Goal: Information Seeking & Learning: Learn about a topic

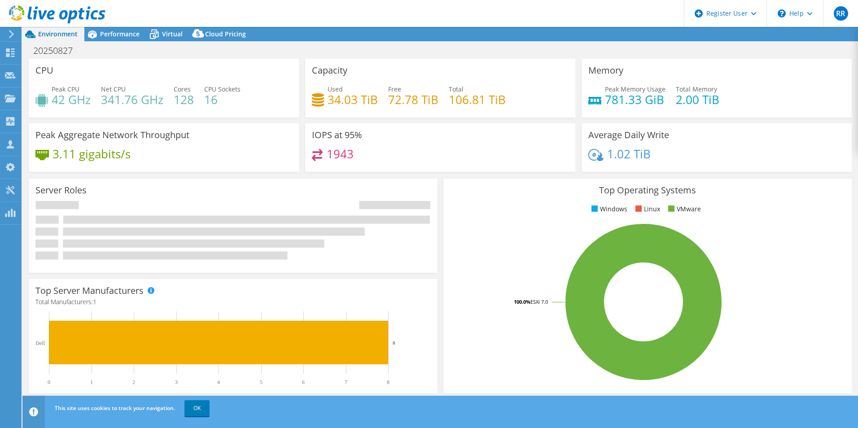
select select "USD"
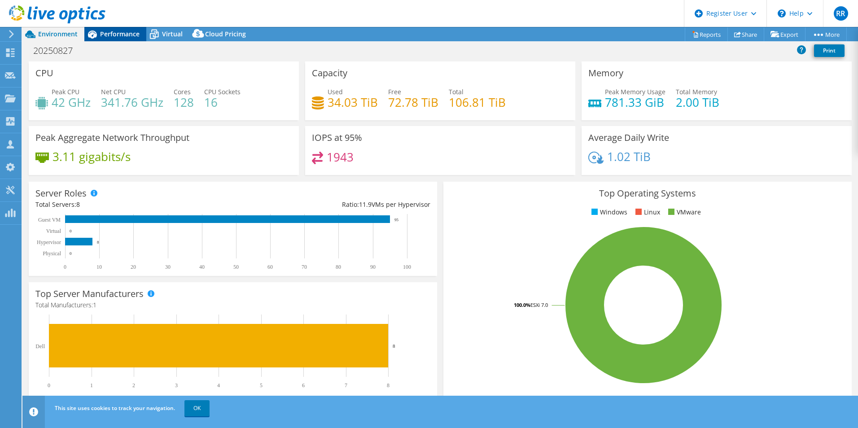
drag, startPoint x: 129, startPoint y: 35, endPoint x: 145, endPoint y: 35, distance: 16.6
click at [129, 35] on span "Performance" at bounding box center [120, 34] width 40 height 9
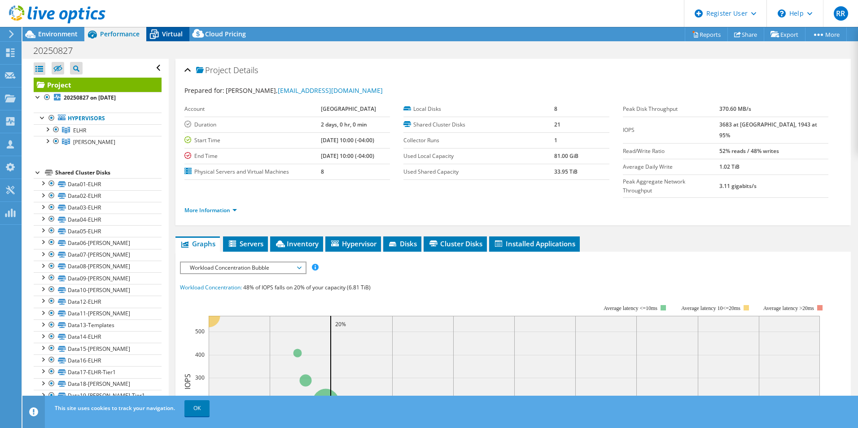
click at [154, 32] on icon at bounding box center [154, 34] width 9 height 7
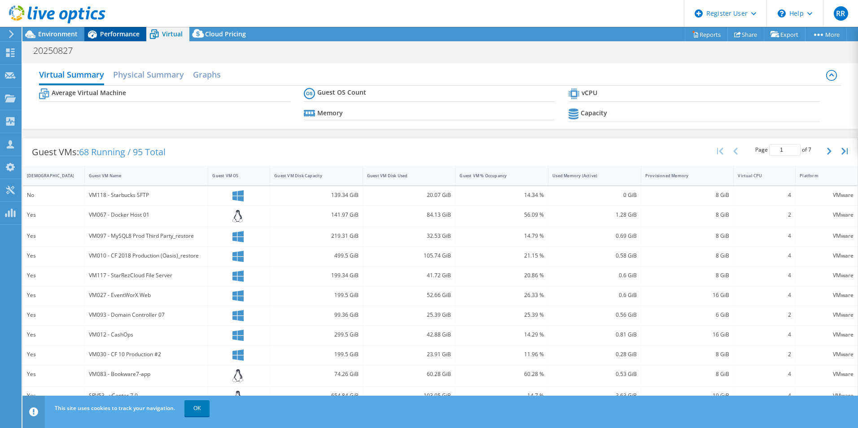
click at [123, 30] on span "Performance" at bounding box center [120, 34] width 40 height 9
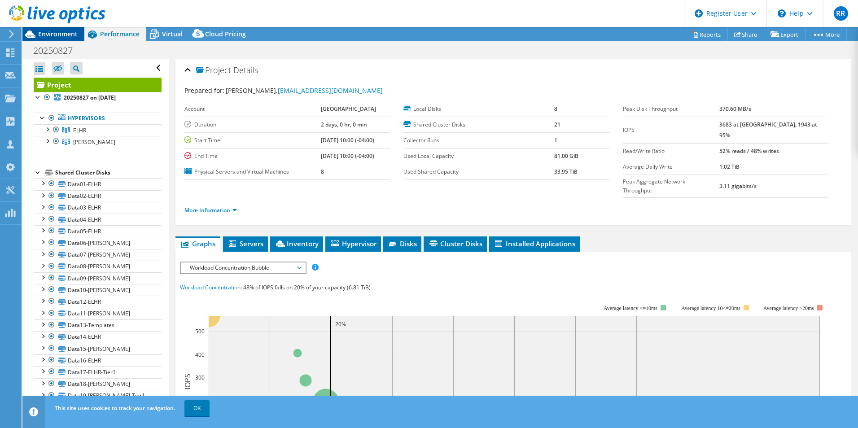
click at [78, 30] on div "Environment" at bounding box center [53, 34] width 62 height 14
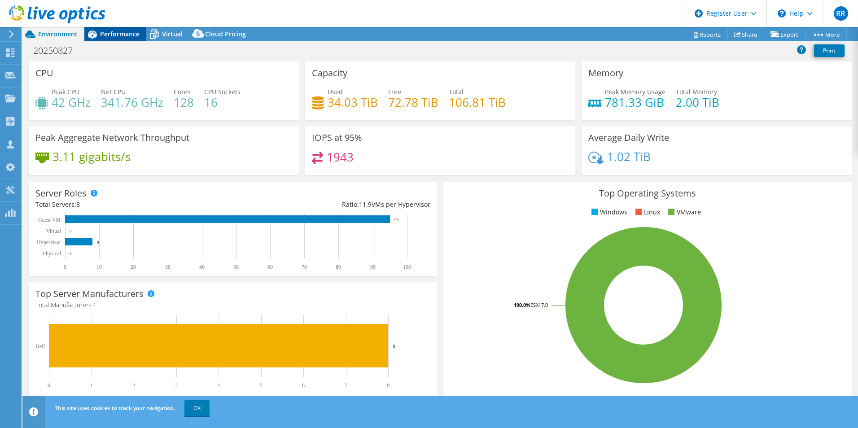
click at [137, 36] on span "Performance" at bounding box center [120, 34] width 40 height 9
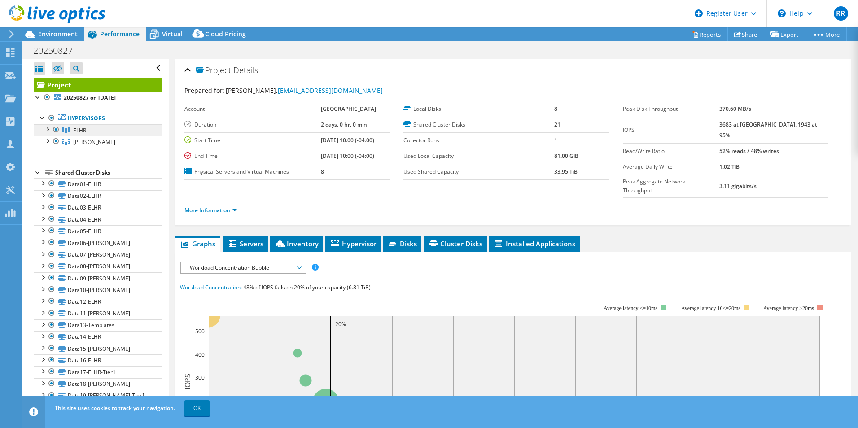
click at [74, 131] on span "ELHR" at bounding box center [79, 131] width 13 height 8
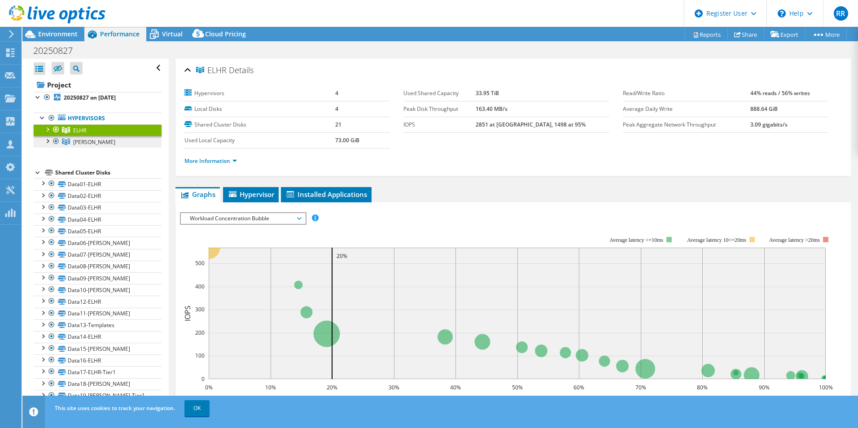
click at [85, 146] on link "[PERSON_NAME]" at bounding box center [98, 142] width 128 height 12
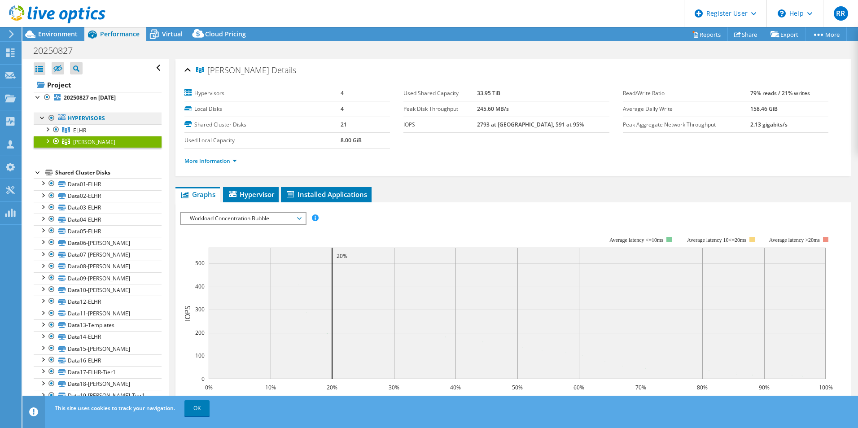
click at [82, 118] on link "Hypervisors" at bounding box center [98, 119] width 128 height 12
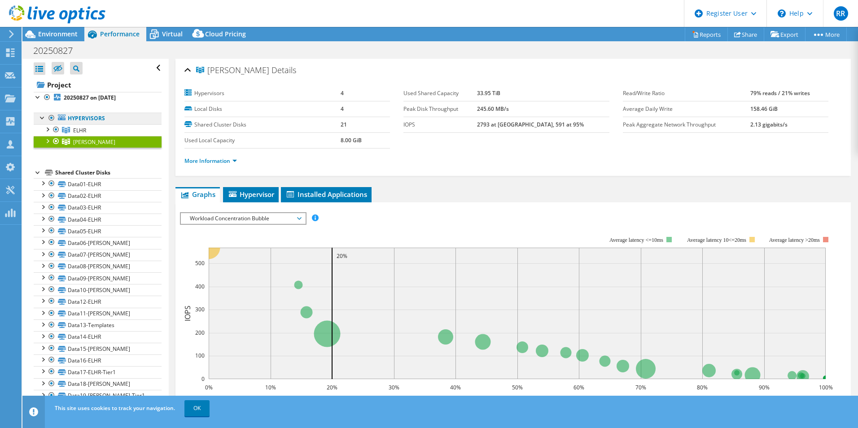
click at [82, 121] on link "Hypervisors" at bounding box center [98, 119] width 128 height 12
click at [87, 127] on link "ELHR" at bounding box center [98, 130] width 128 height 12
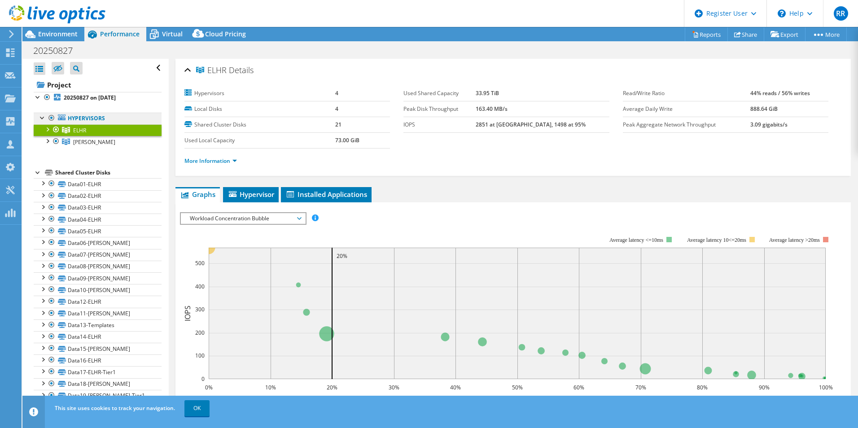
click at [84, 119] on link "Hypervisors" at bounding box center [98, 119] width 128 height 12
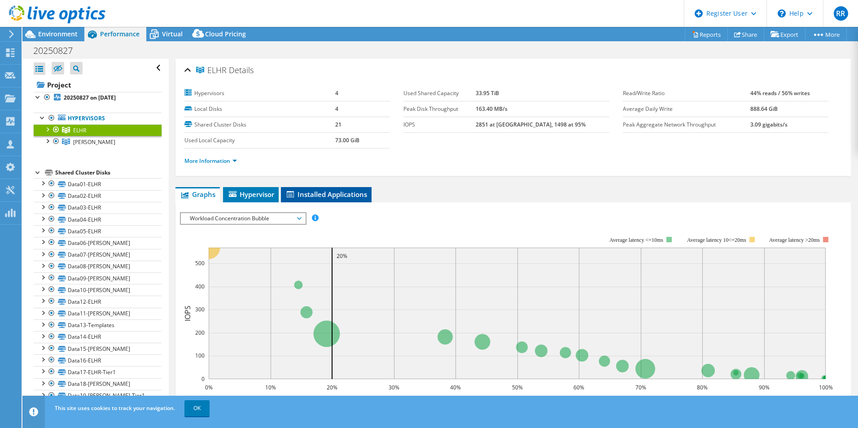
drag, startPoint x: 272, startPoint y: 192, endPoint x: 356, endPoint y: 187, distance: 84.5
click at [272, 192] on span "Hypervisor" at bounding box center [251, 194] width 47 height 9
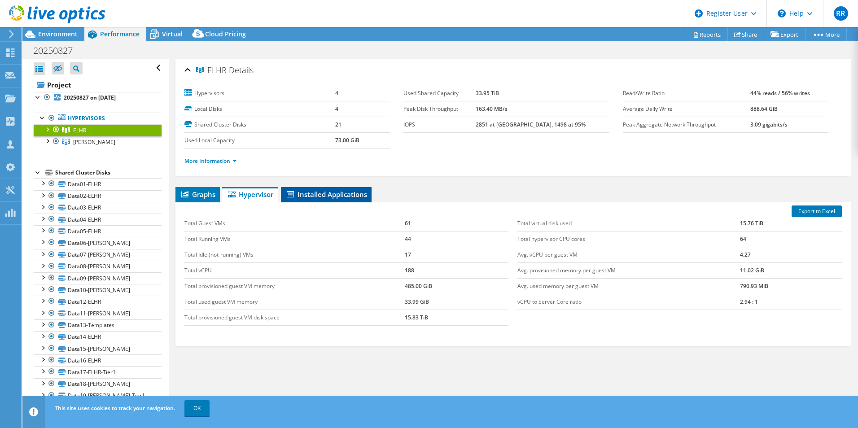
click at [359, 187] on li "Installed Applications" at bounding box center [326, 194] width 91 height 15
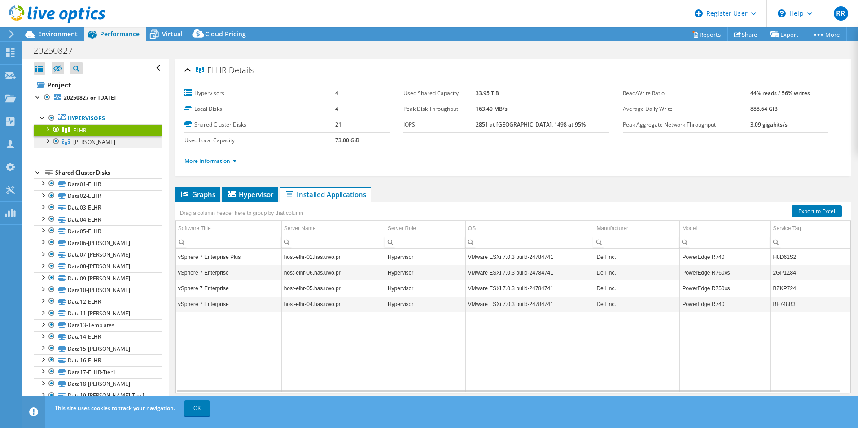
drag, startPoint x: 79, startPoint y: 137, endPoint x: 104, endPoint y: 143, distance: 26.1
click at [79, 137] on link "[PERSON_NAME]" at bounding box center [98, 142] width 128 height 12
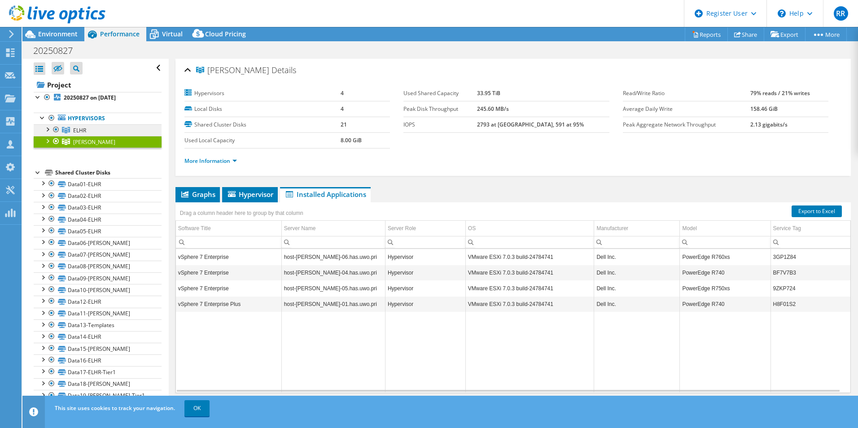
click at [77, 130] on span "ELHR" at bounding box center [79, 131] width 13 height 8
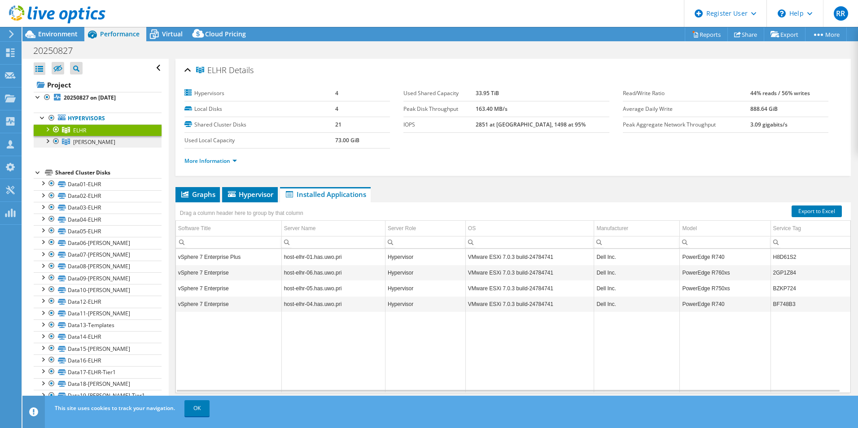
click at [83, 143] on span "[PERSON_NAME]" at bounding box center [94, 142] width 42 height 8
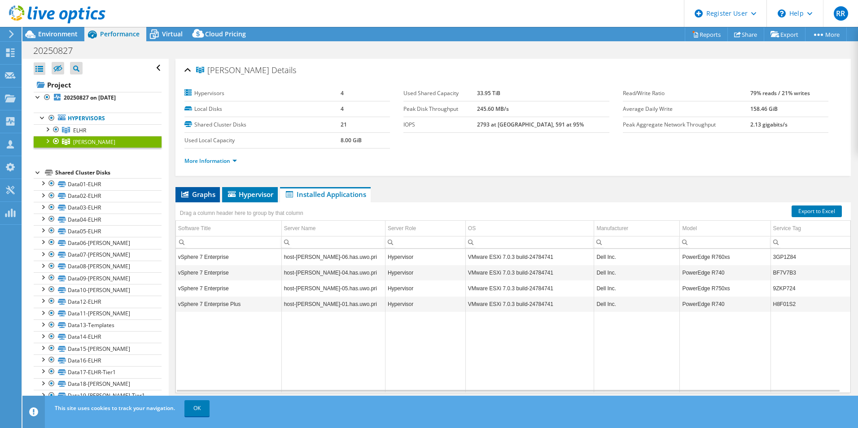
click at [193, 194] on span "Graphs" at bounding box center [197, 194] width 35 height 9
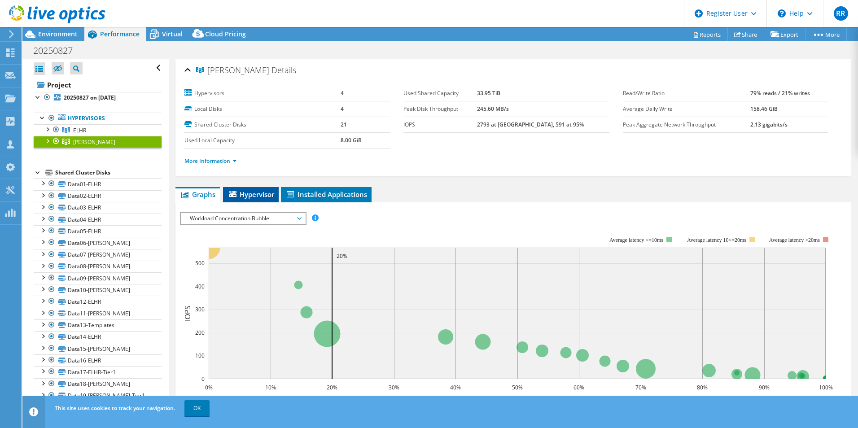
click at [243, 192] on span "Hypervisor" at bounding box center [251, 194] width 47 height 9
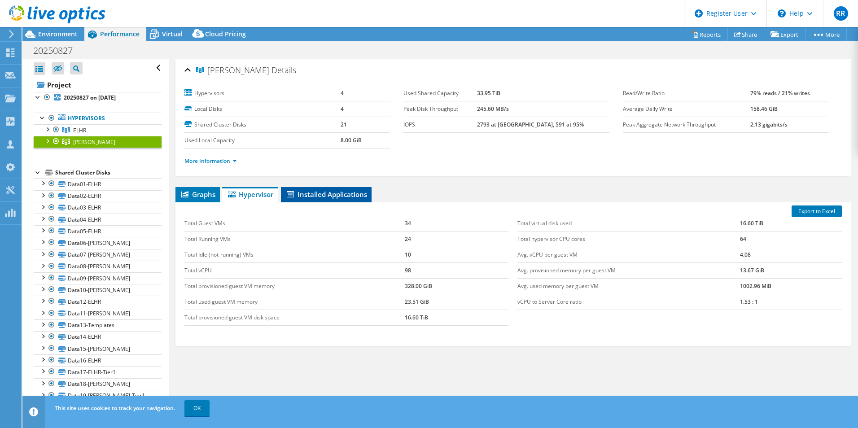
click at [318, 201] on li "Installed Applications" at bounding box center [326, 194] width 91 height 15
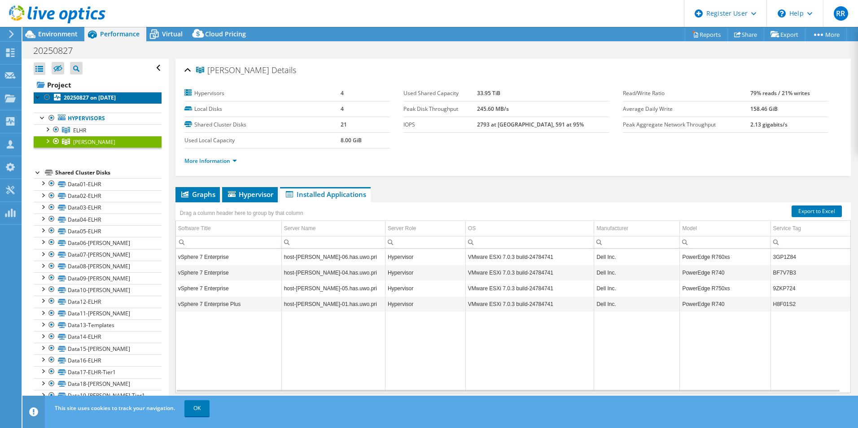
click at [81, 93] on link "20250827 on [DATE]" at bounding box center [98, 98] width 128 height 12
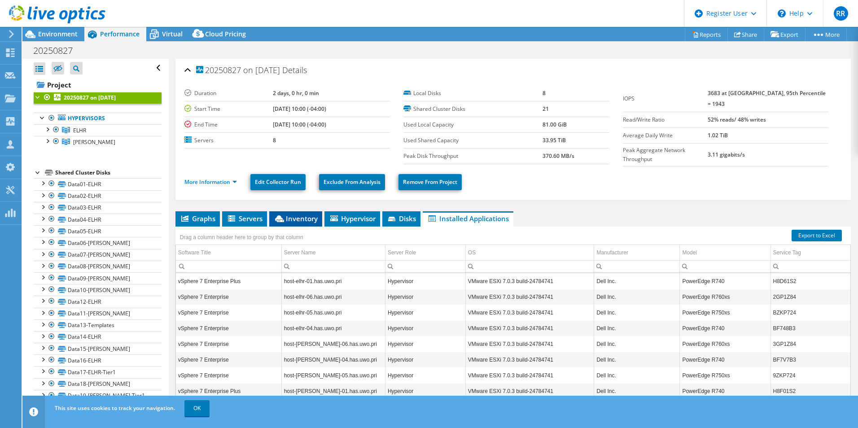
click at [293, 217] on span "Inventory" at bounding box center [296, 218] width 44 height 9
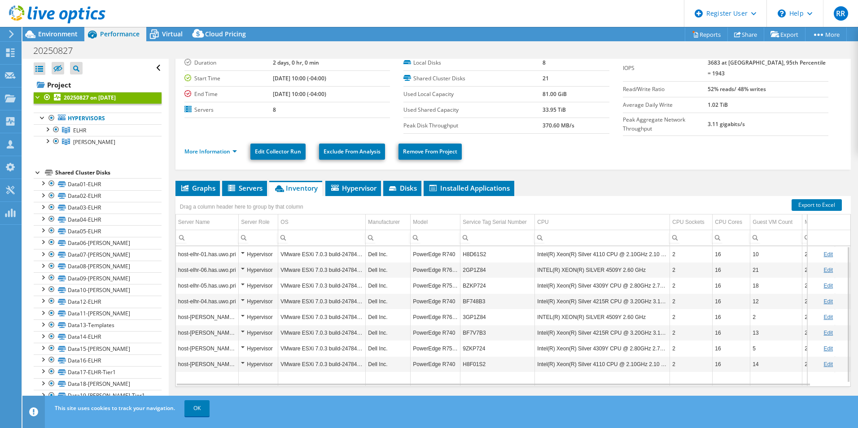
scroll to position [39, 0]
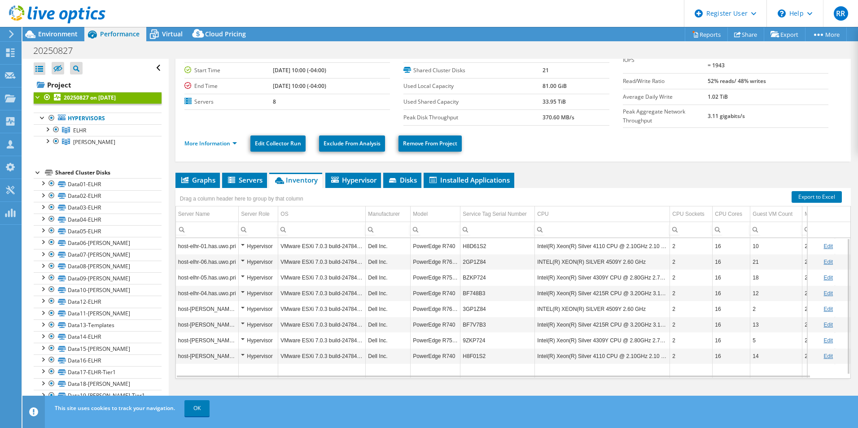
click at [399, 161] on div "20250827 on [DATE] Details Duration 2 days, 0 hr, 0 min Start Time [DATE] 10:00…" at bounding box center [513, 216] width 689 height 393
click at [399, 176] on span "Disks" at bounding box center [402, 180] width 29 height 9
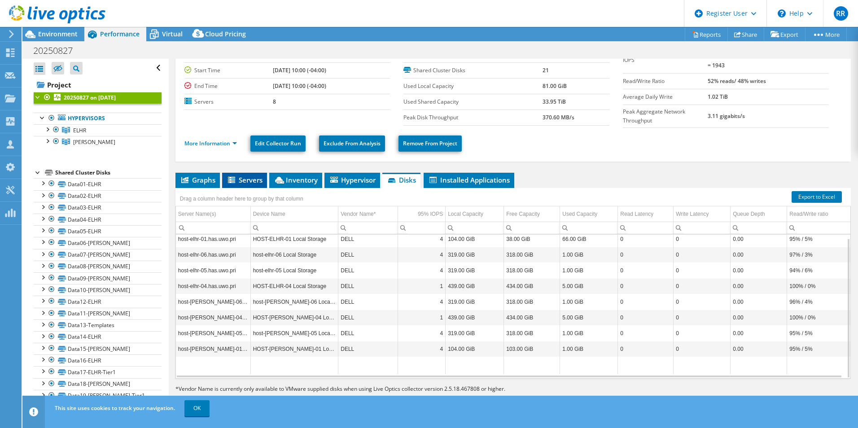
click at [236, 177] on icon at bounding box center [232, 181] width 9 height 8
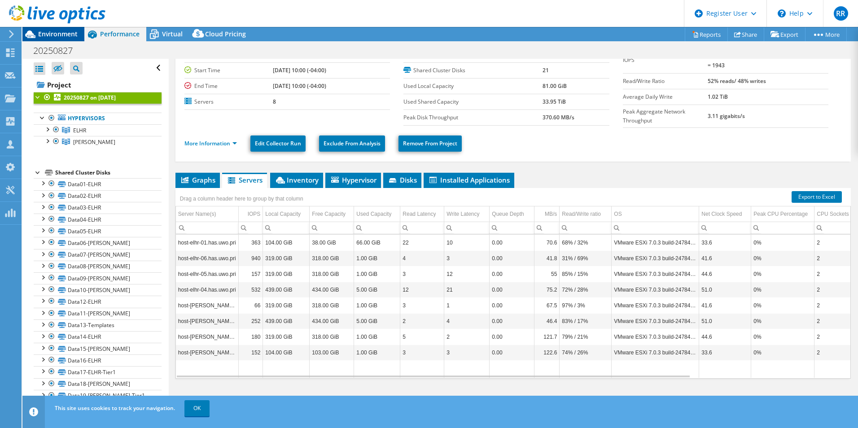
click at [75, 35] on span "Environment" at bounding box center [58, 34] width 40 height 9
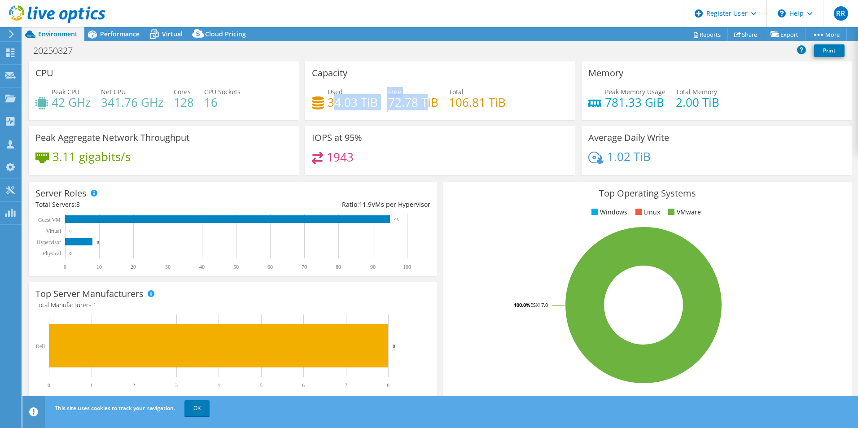
drag, startPoint x: 330, startPoint y: 101, endPoint x: 425, endPoint y: 104, distance: 94.8
click at [425, 104] on div "Used 34.03 TiB Free 72.78 TiB Total 106.81 TiB" at bounding box center [440, 101] width 257 height 29
click at [425, 104] on h4 "72.78 TiB" at bounding box center [413, 102] width 50 height 10
